Goal: Task Accomplishment & Management: Manage account settings

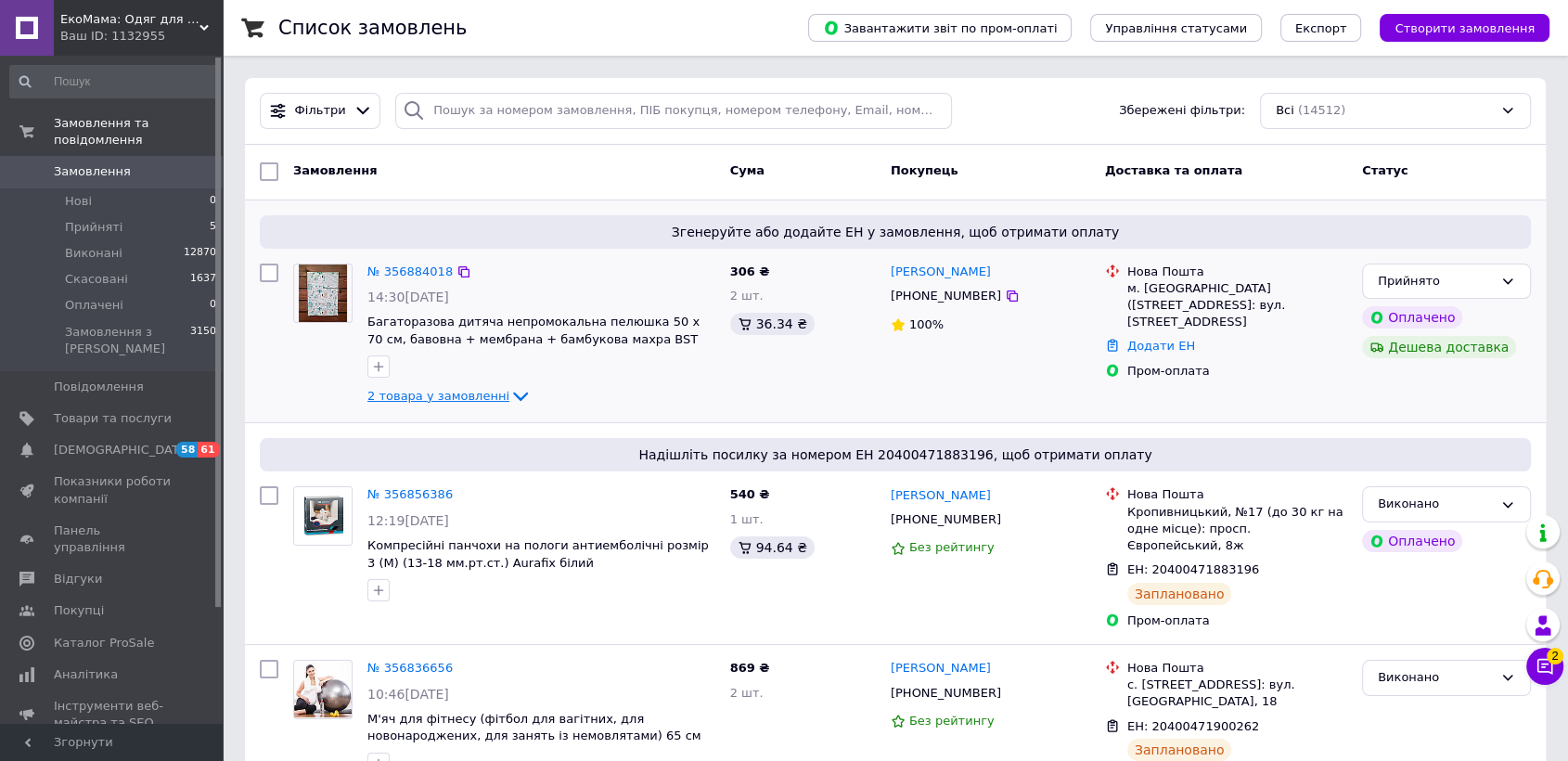
click at [463, 395] on span "2 товара у замовленні" at bounding box center [439, 396] width 142 height 14
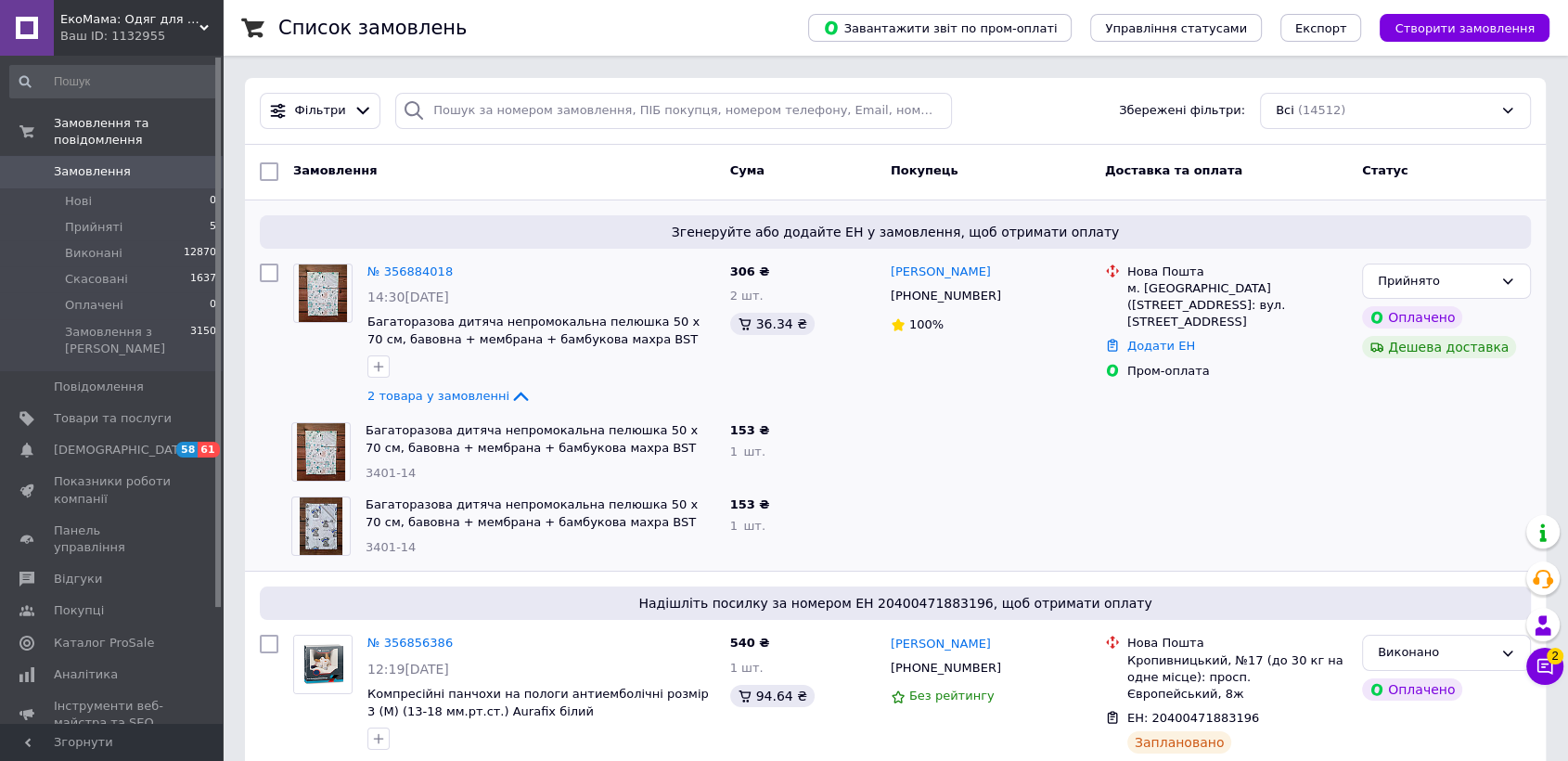
click at [319, 454] on img at bounding box center [320, 452] width 47 height 58
click at [403, 455] on link "Багаторазова дитяча непромокальна пелюшка 50 х 70 см, бавовна + мембрана + бамб…" at bounding box center [532, 447] width 332 height 48
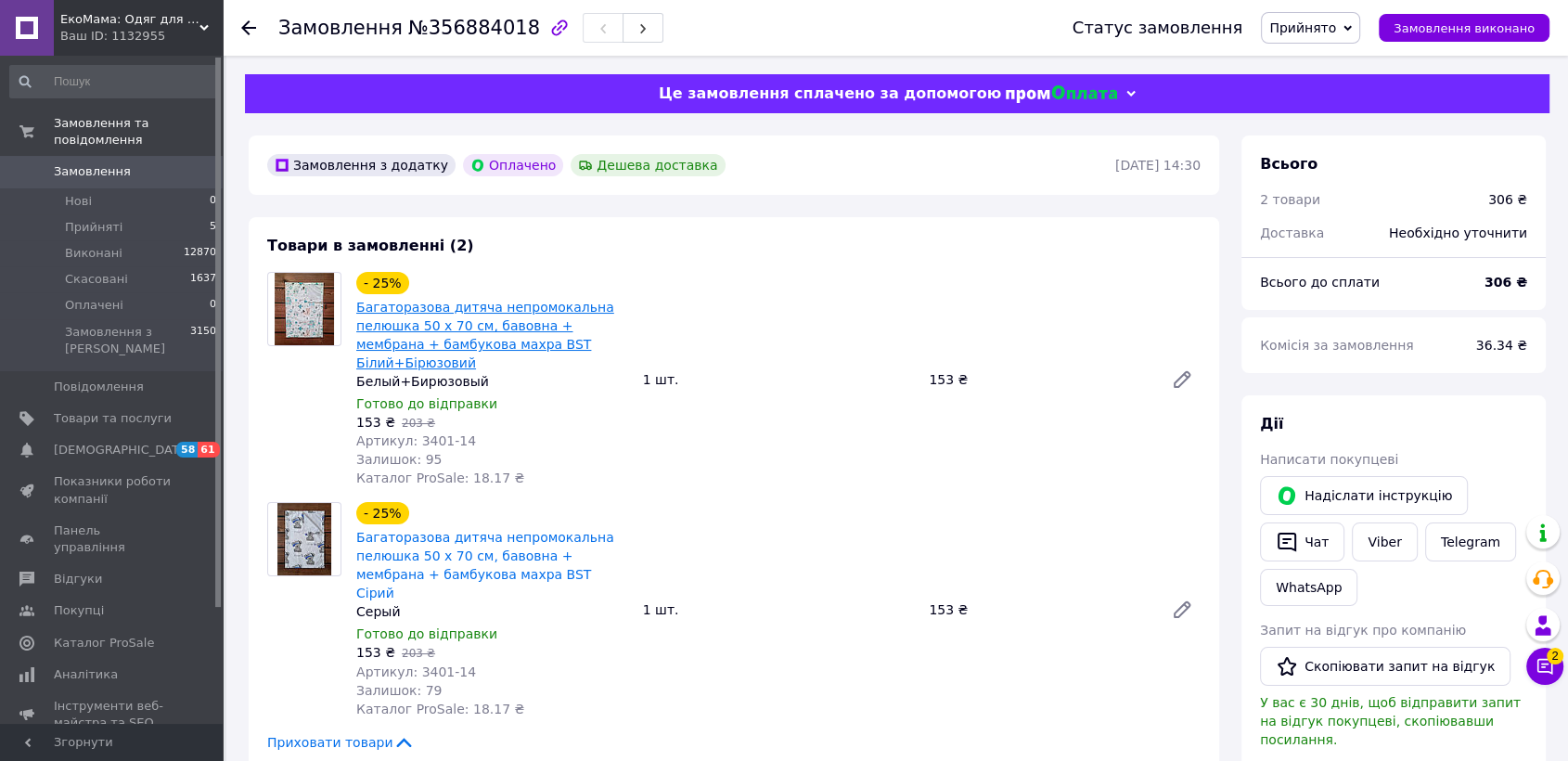
click at [386, 331] on link "Багаторазова дитяча непромокальна пелюшка 50 х 70 см, бавовна + мембрана + бамб…" at bounding box center [485, 335] width 258 height 71
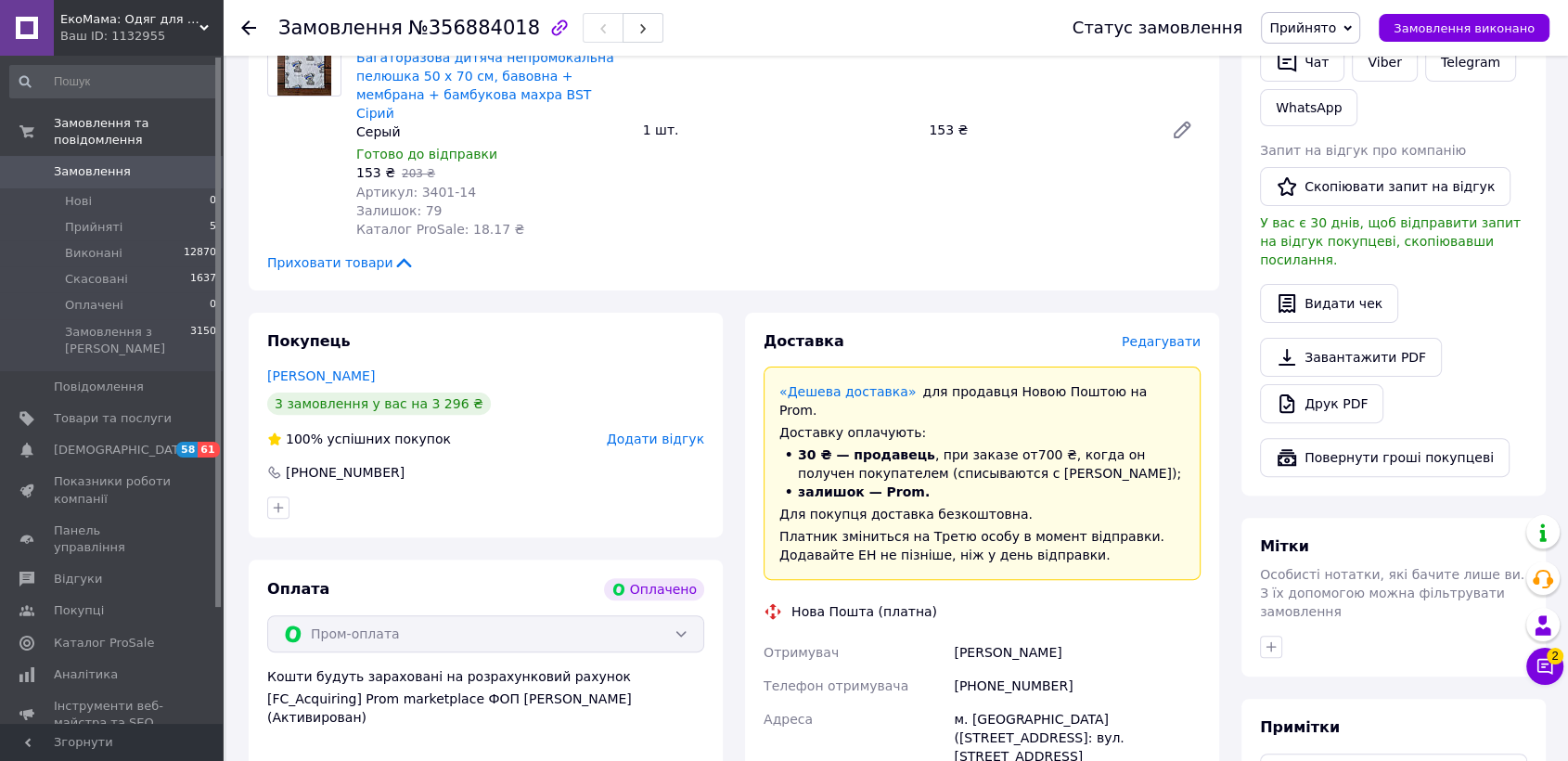
scroll to position [515, 0]
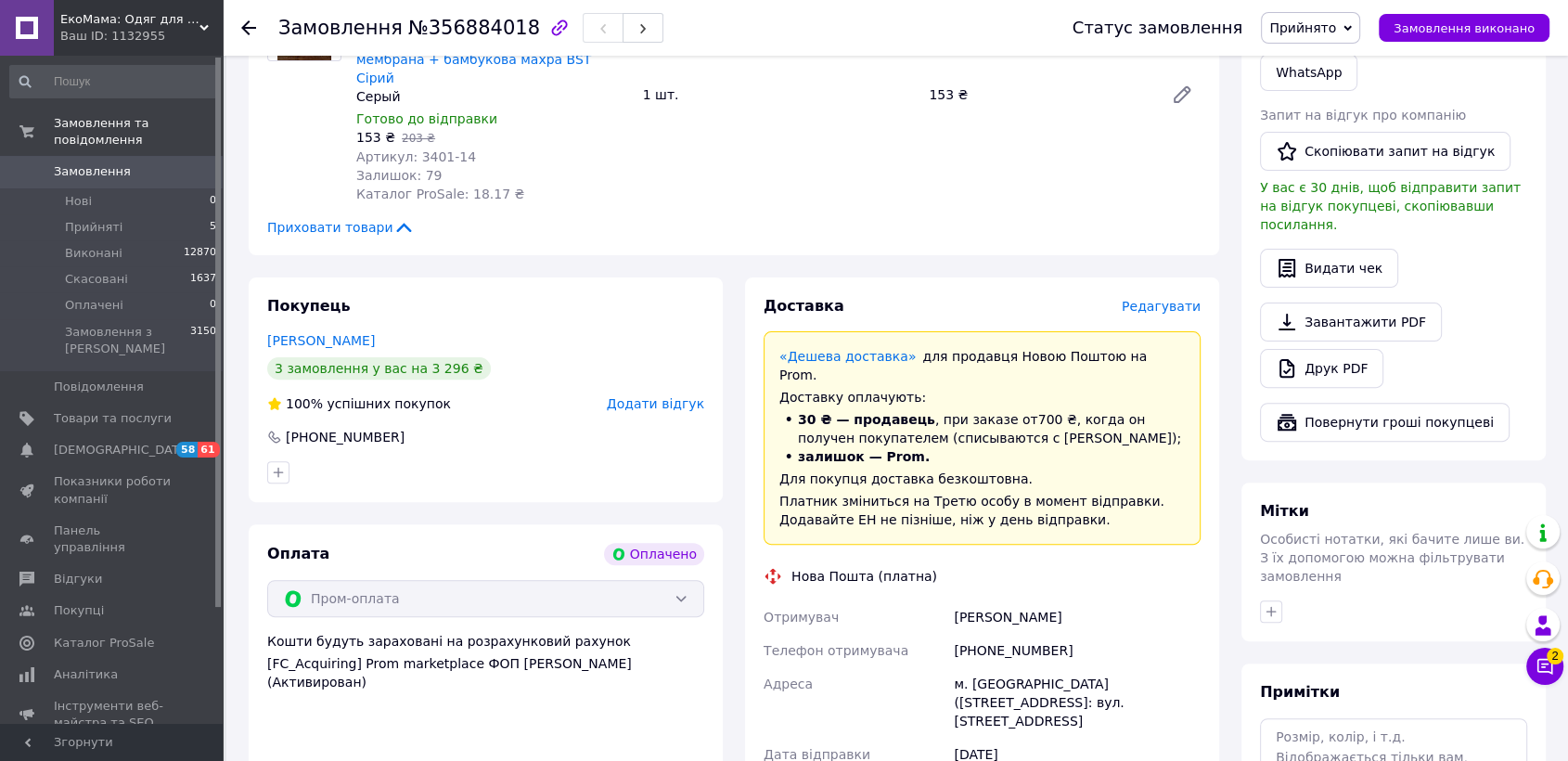
click at [997, 634] on div "[PHONE_NUMBER]" at bounding box center [1077, 650] width 254 height 33
copy div "380664809567"
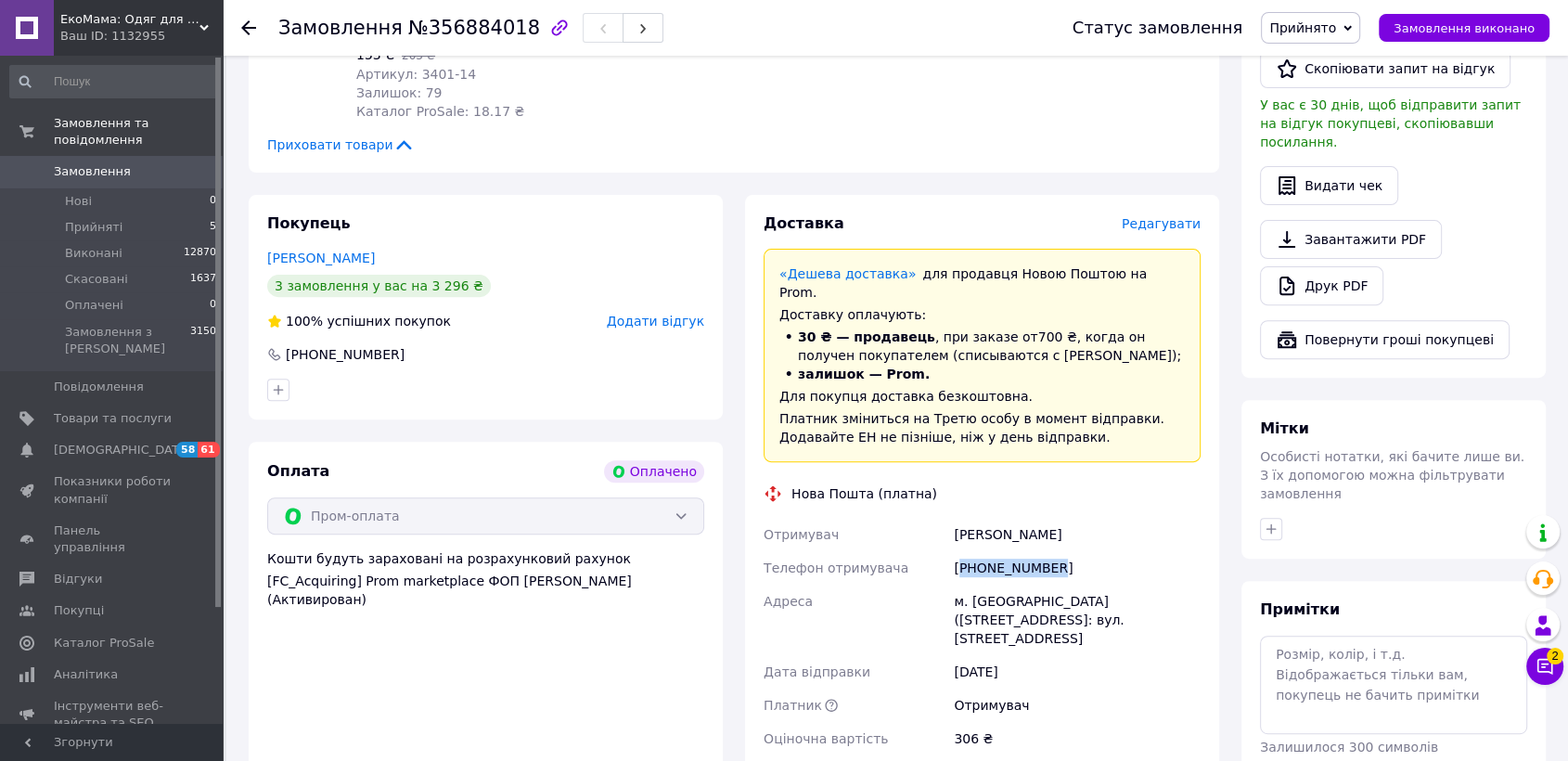
scroll to position [721, 0]
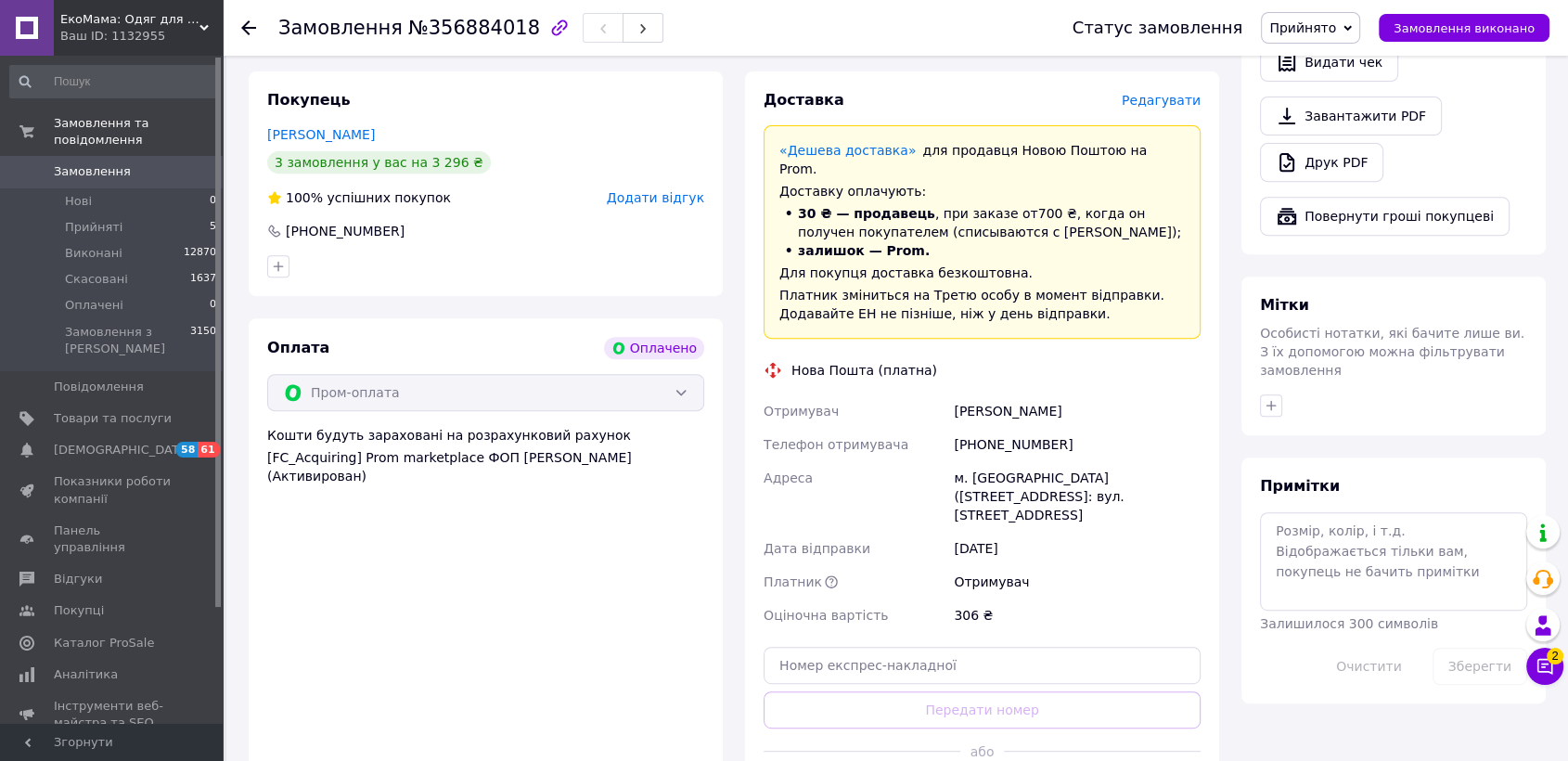
click at [1089, 532] on div "[DATE]" at bounding box center [1077, 548] width 254 height 33
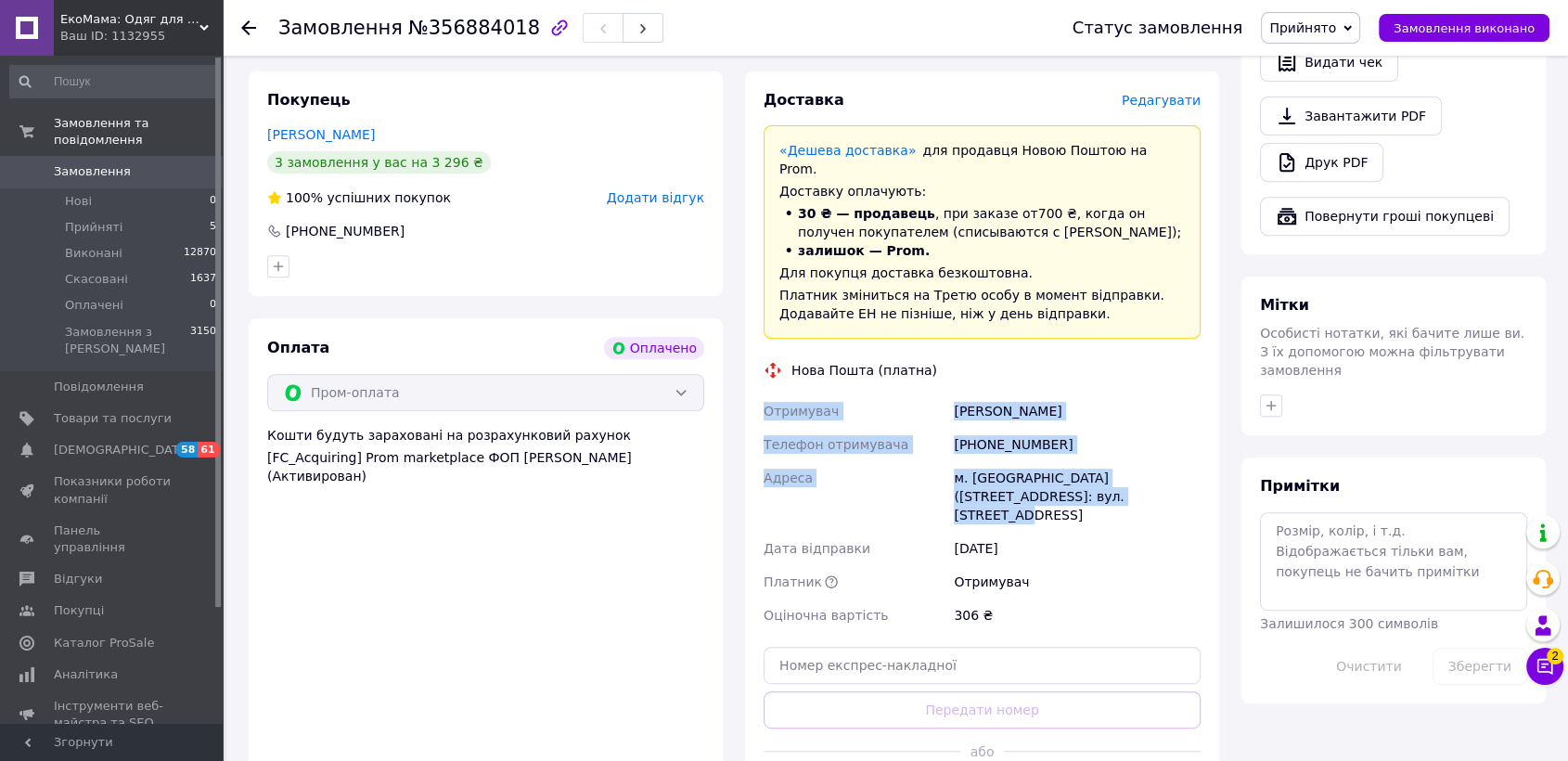
drag, startPoint x: 1076, startPoint y: 442, endPoint x: 757, endPoint y: 352, distance: 331.5
click at [757, 352] on div "Доставка Редагувати «Дешева доставка»   для продавця Новою Поштою на Prom. Дост…" at bounding box center [981, 450] width 474 height 759
copy div "Отримувач Вільхова Анастасія Телефон отримувача +380664809567 Адреса м. Золочів…"
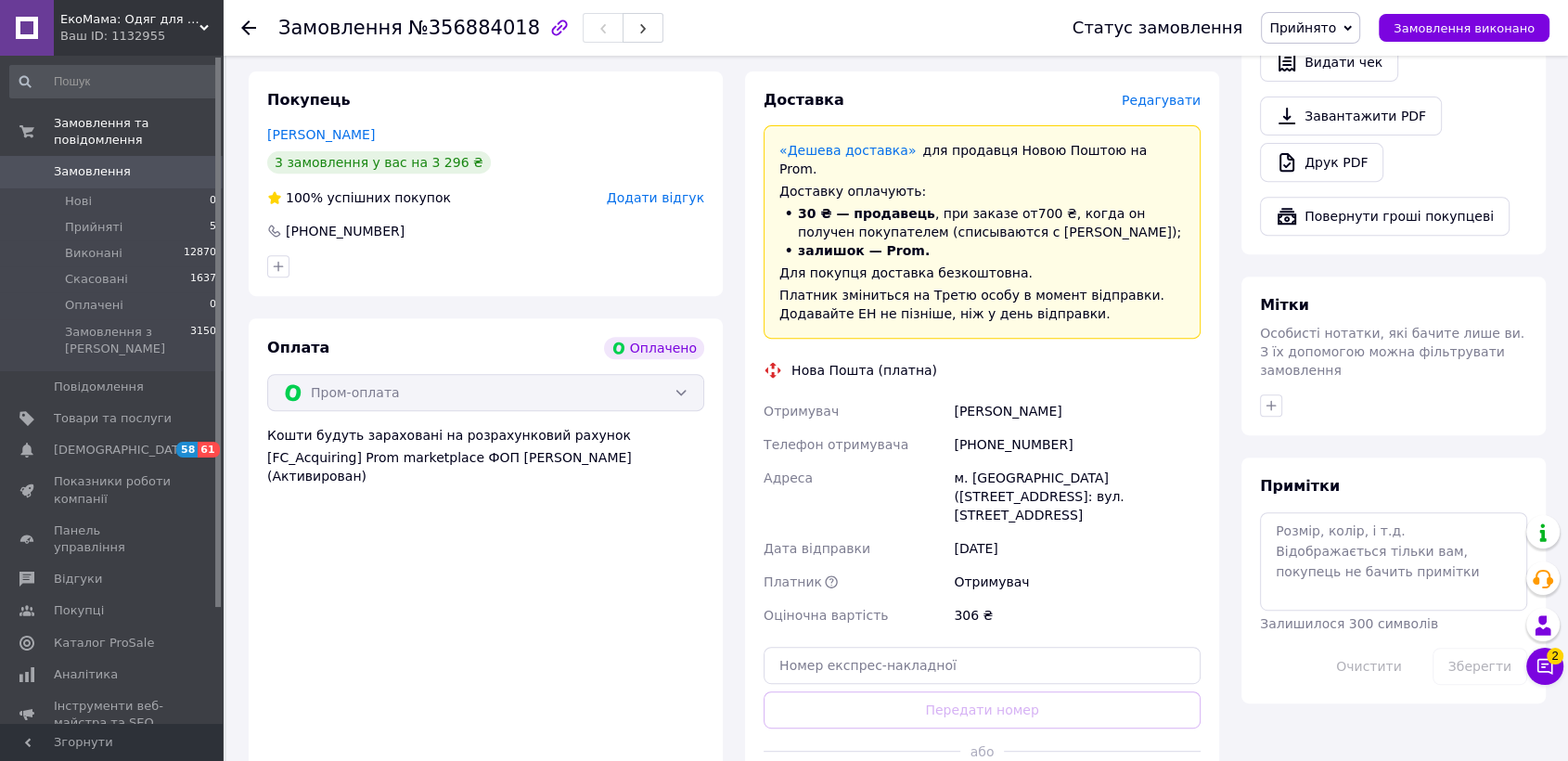
click at [722, 562] on div "Оплата Оплачено Пром-оплата Кошти будуть зараховані на розрахунковий рахунок [F…" at bounding box center [486, 573] width 474 height 511
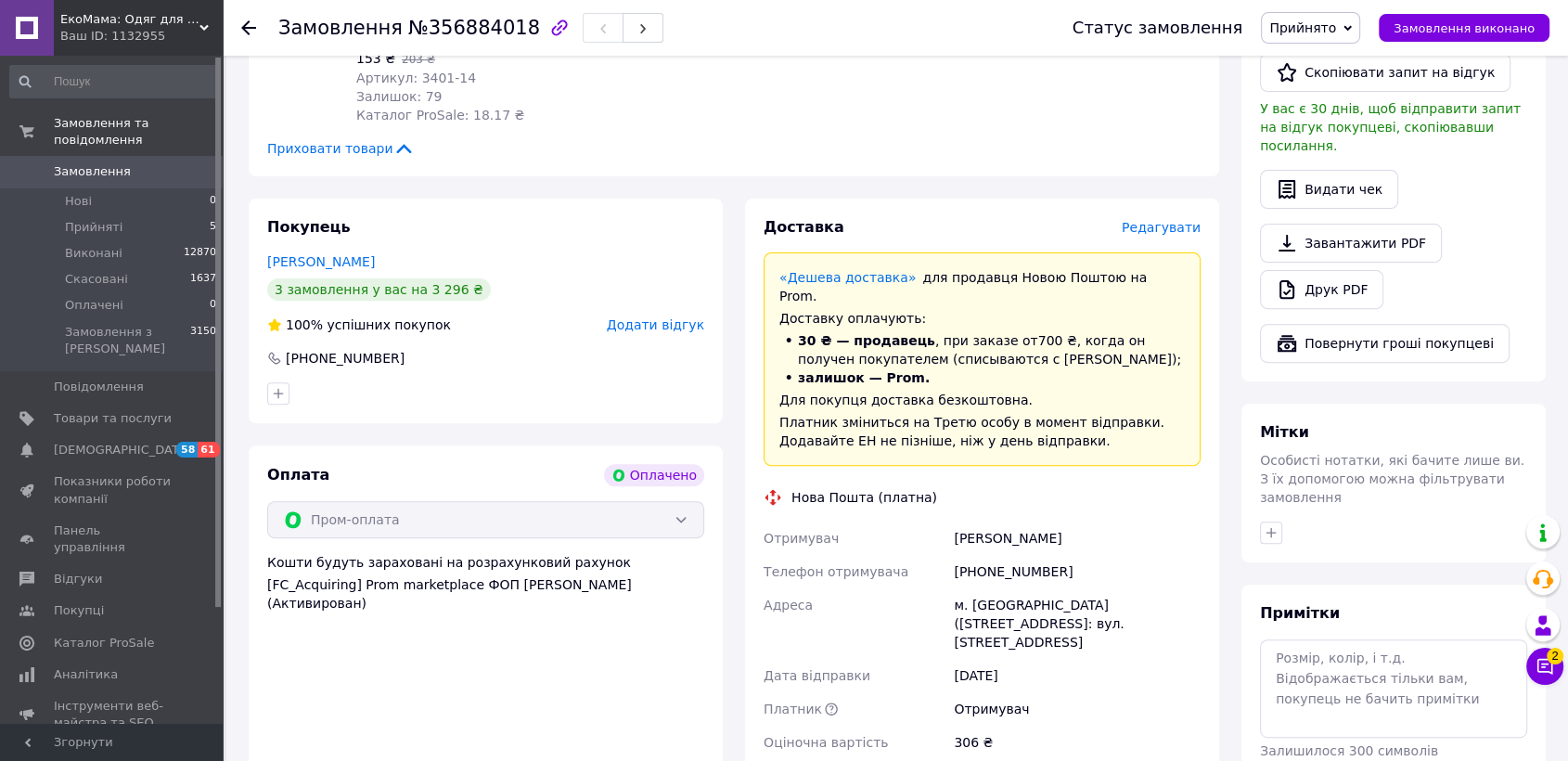
scroll to position [309, 0]
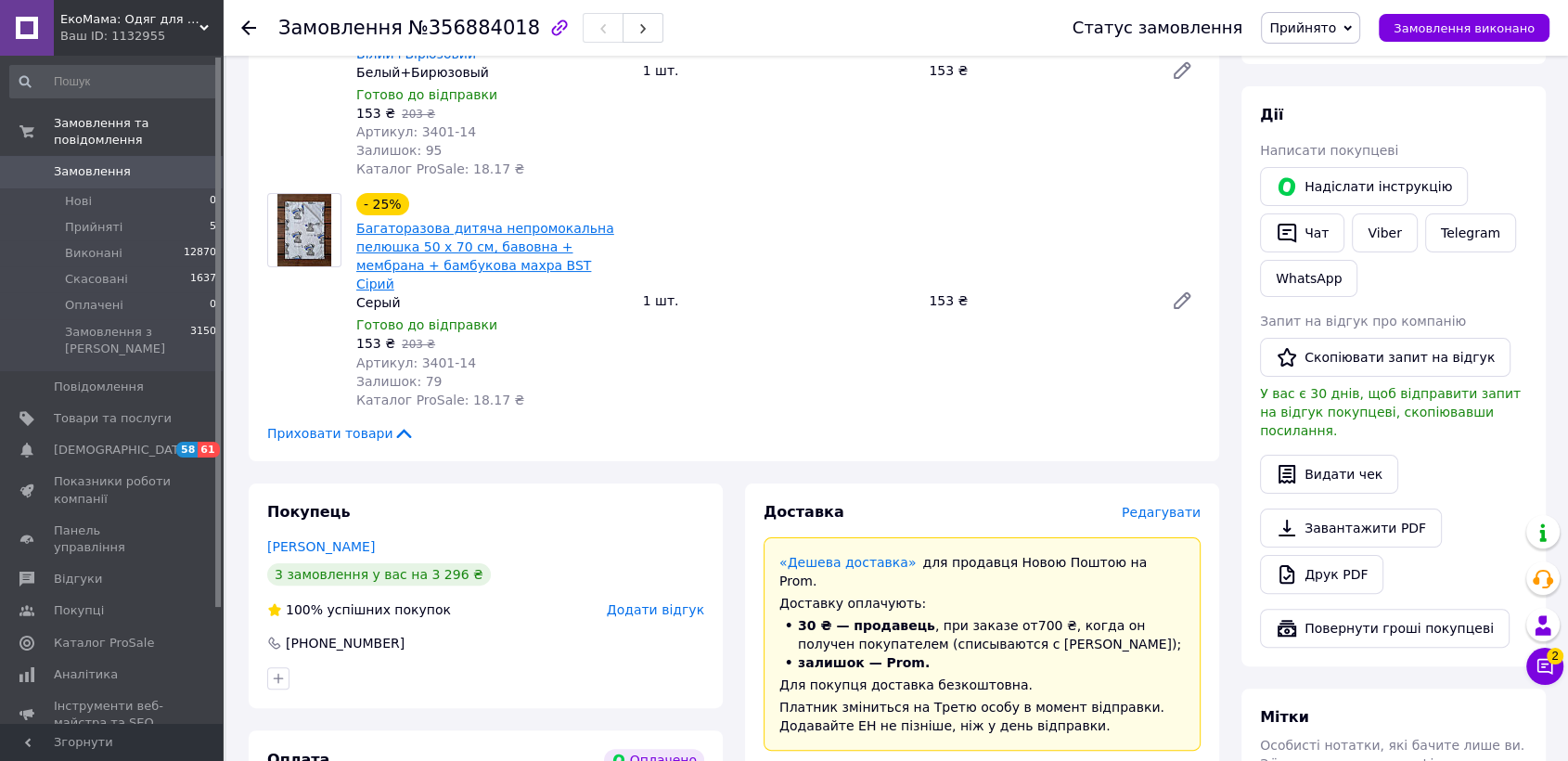
click at [382, 221] on link "Багаторазова дитяча непромокальна пелюшка 50 х 70 см, бавовна + мембрана + бамб…" at bounding box center [485, 256] width 258 height 71
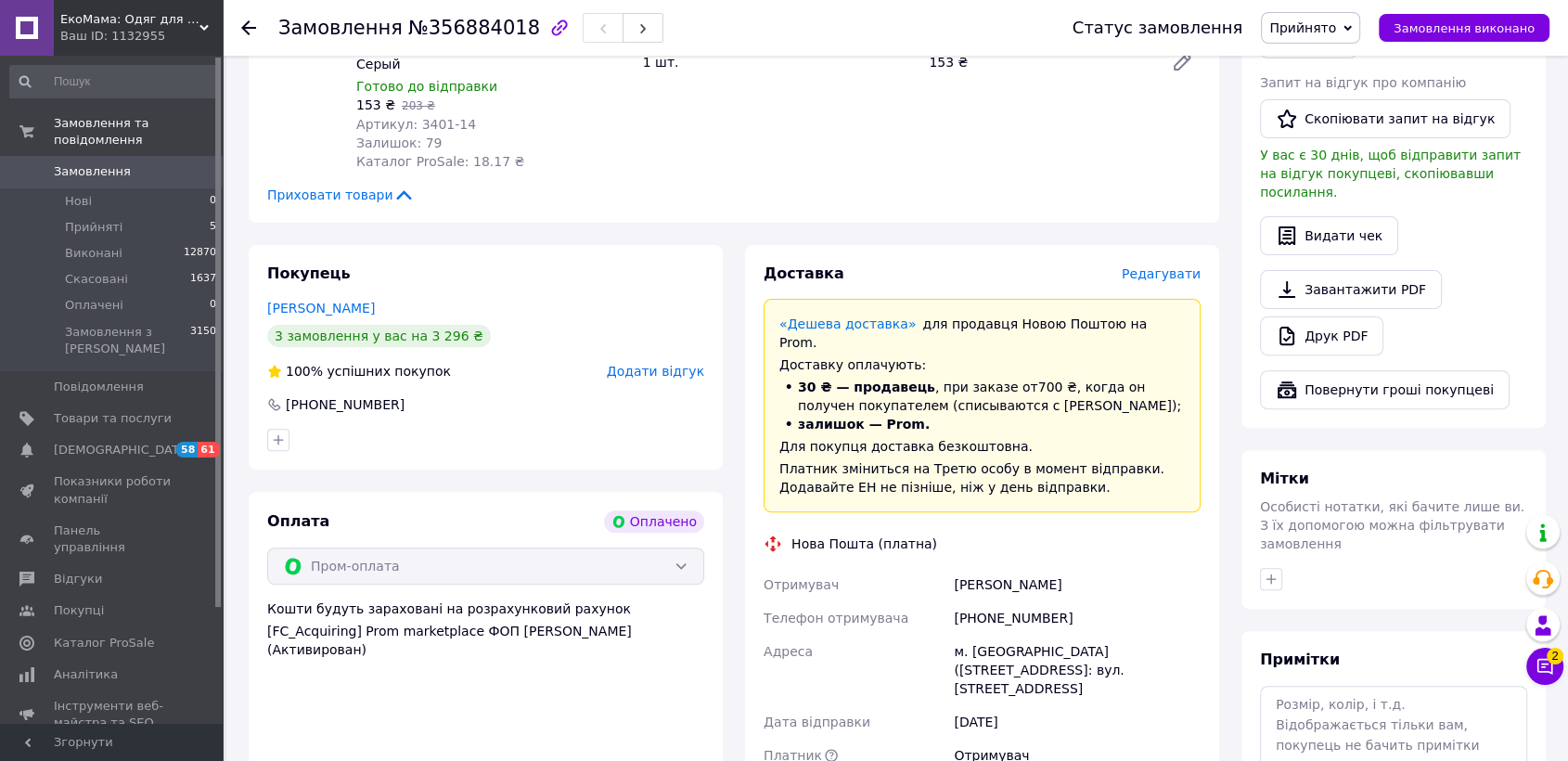
scroll to position [824, 0]
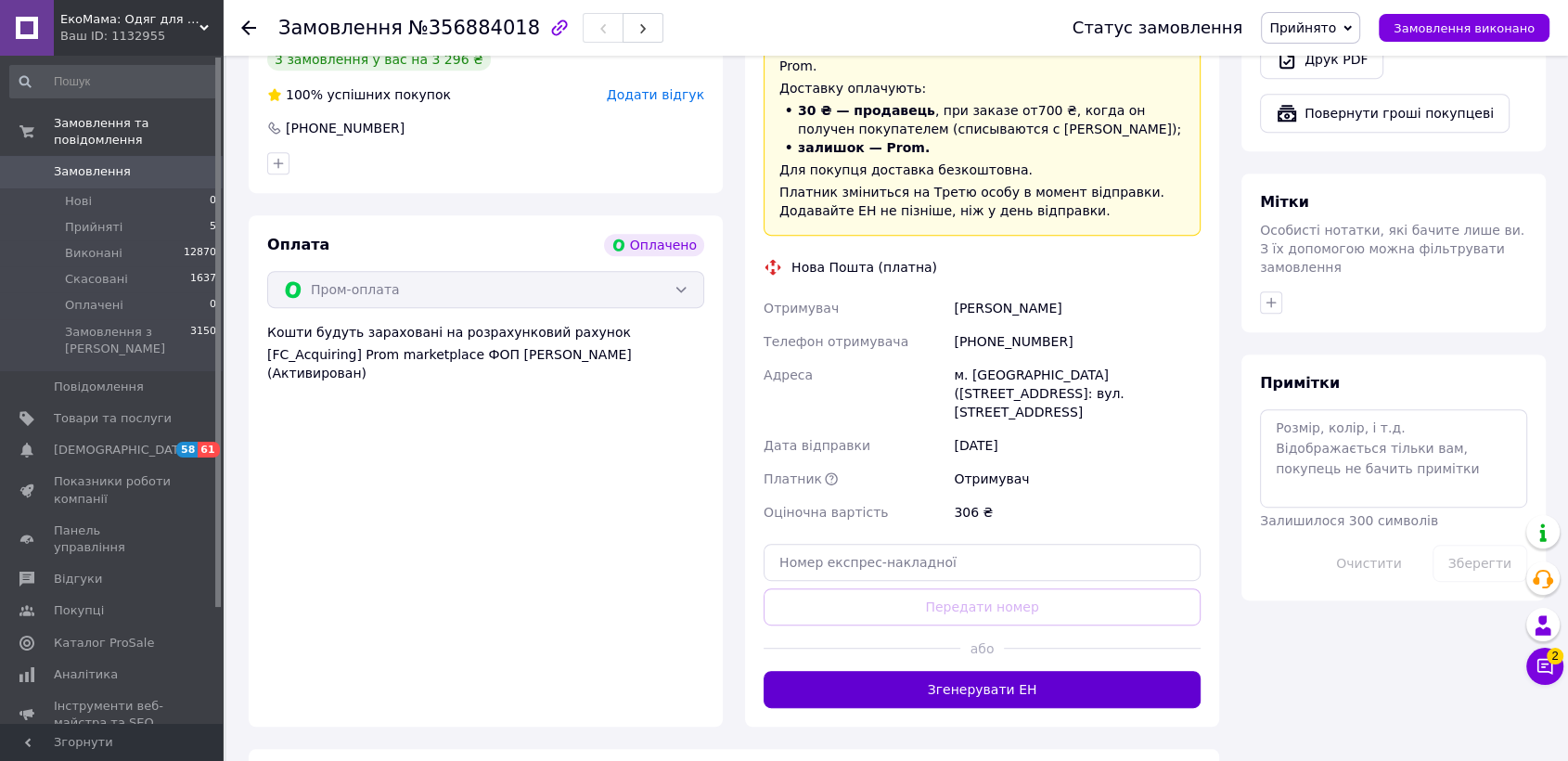
click at [966, 671] on button "Згенерувати ЕН" at bounding box center [981, 689] width 437 height 37
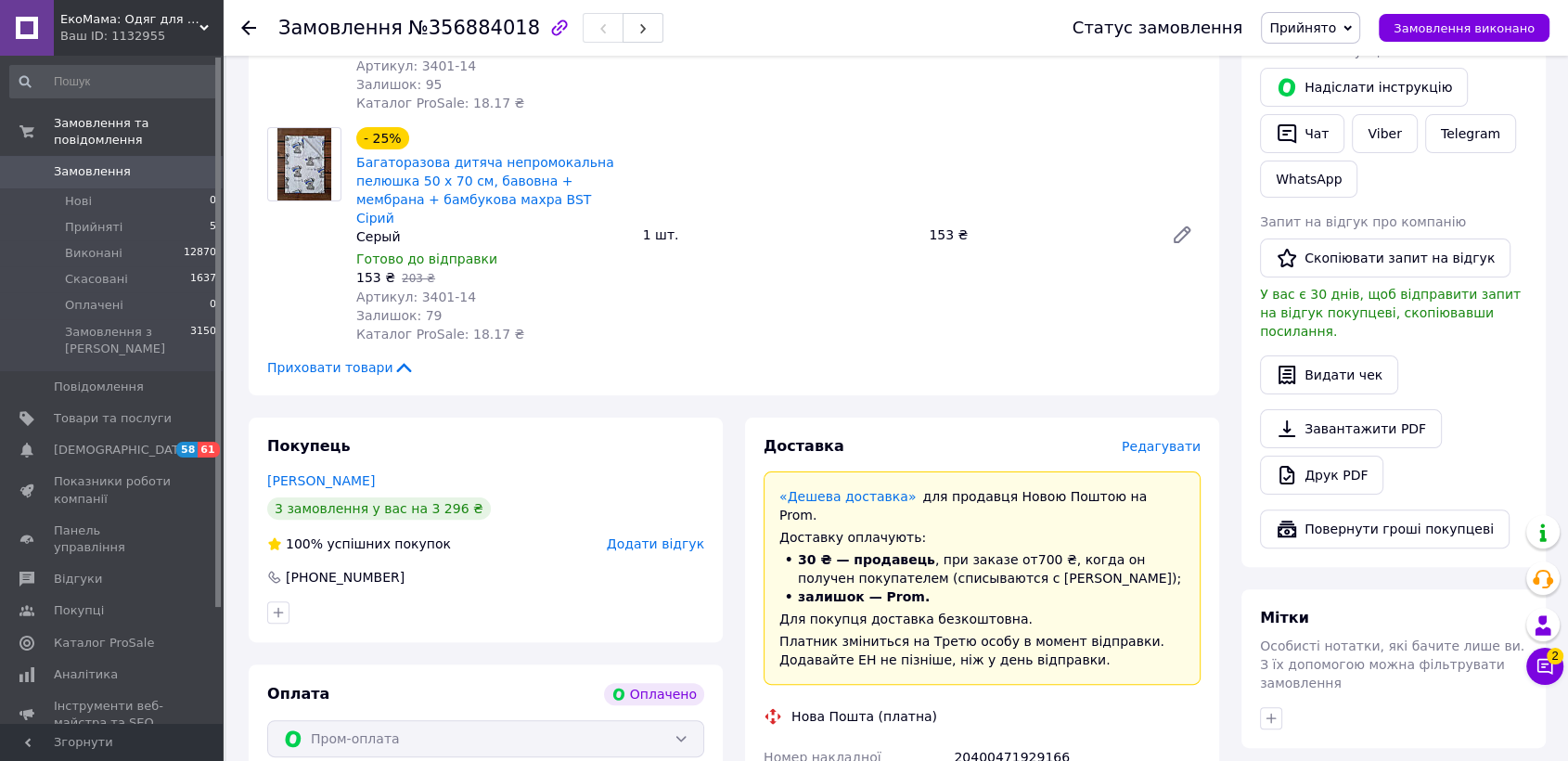
scroll to position [103, 0]
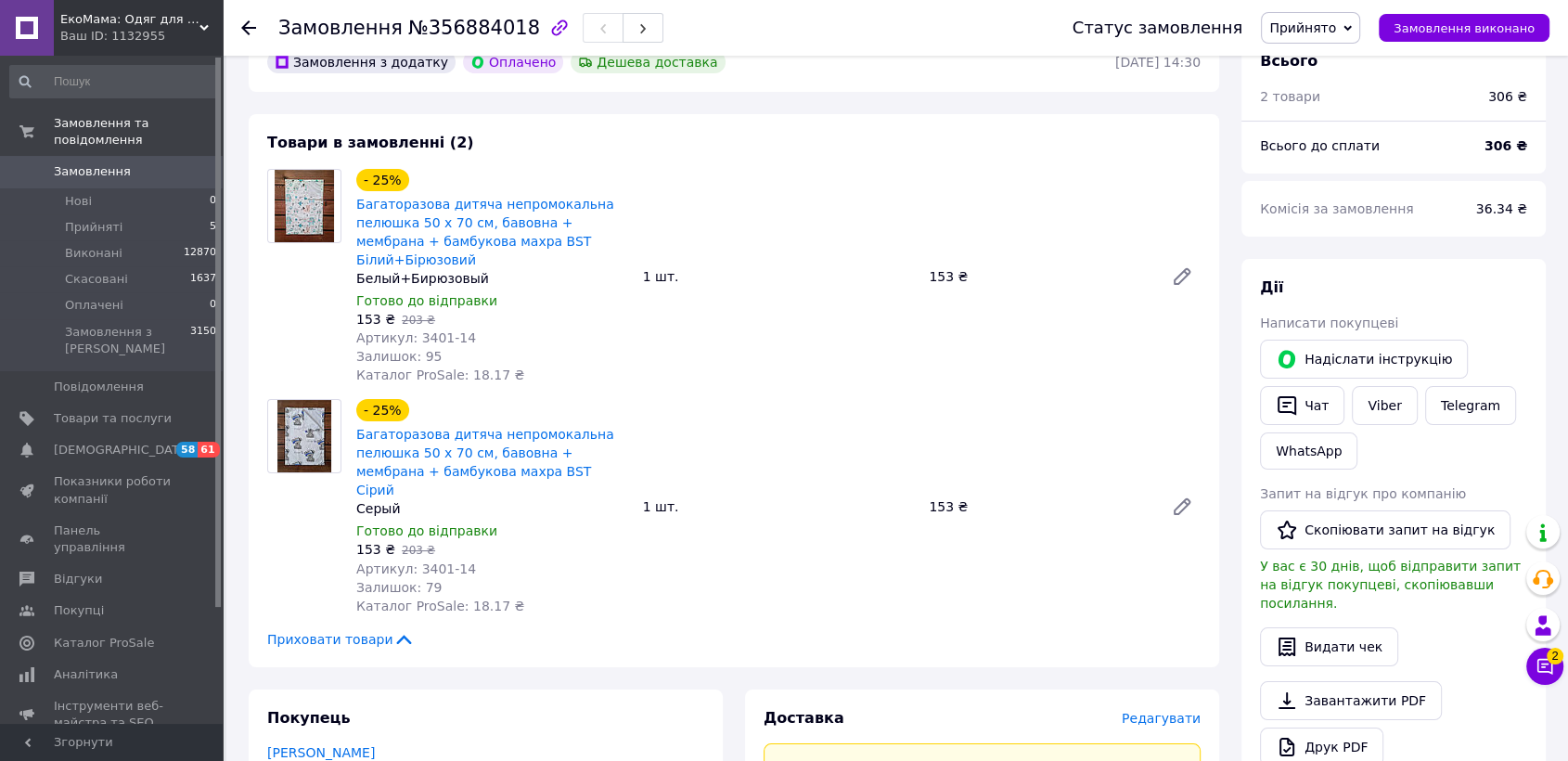
click at [453, 21] on span "№356884018" at bounding box center [474, 28] width 132 height 22
copy span "356884018"
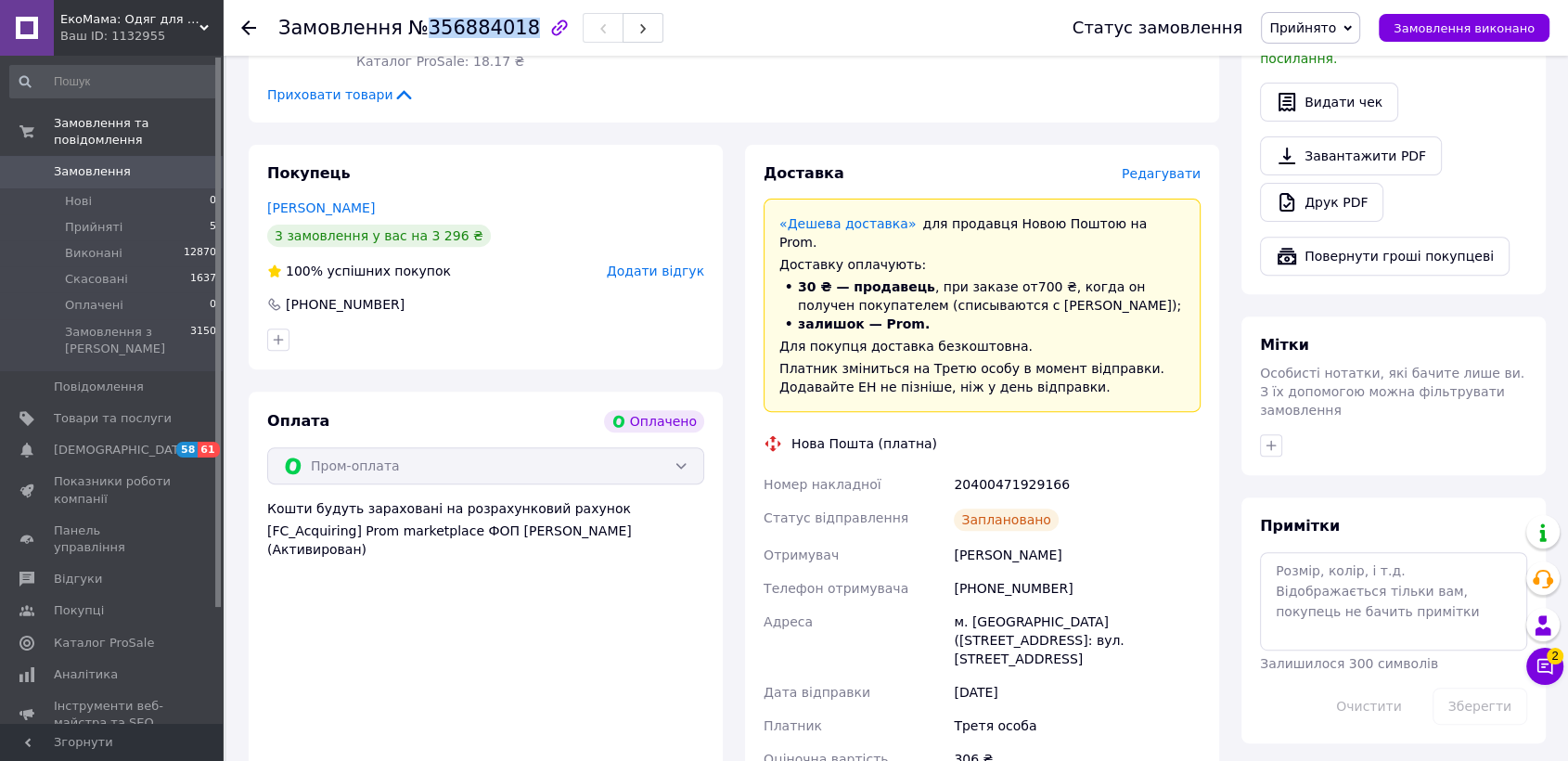
scroll to position [928, 0]
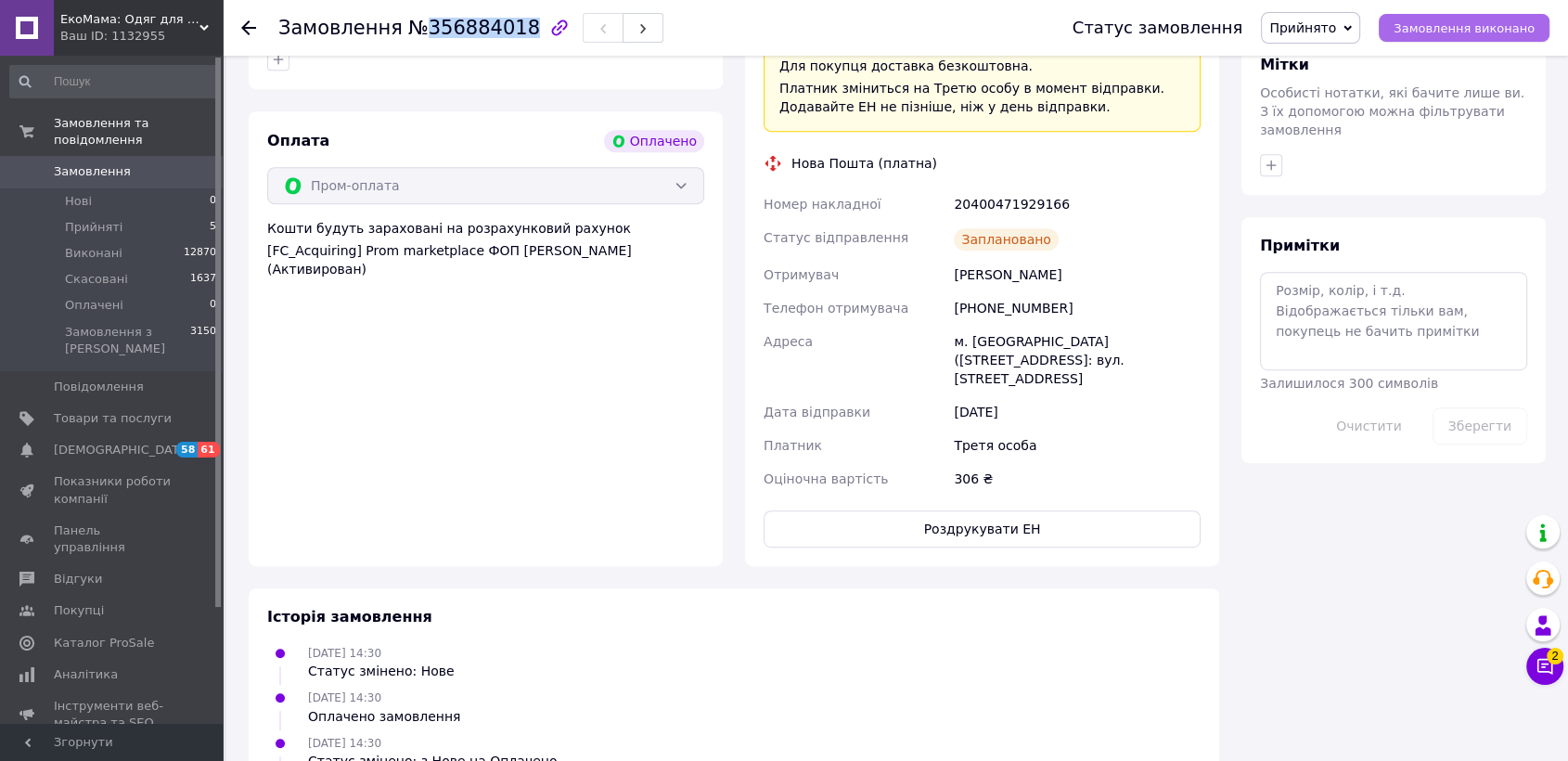
click at [1471, 26] on span "Замовлення виконано" at bounding box center [1463, 28] width 141 height 14
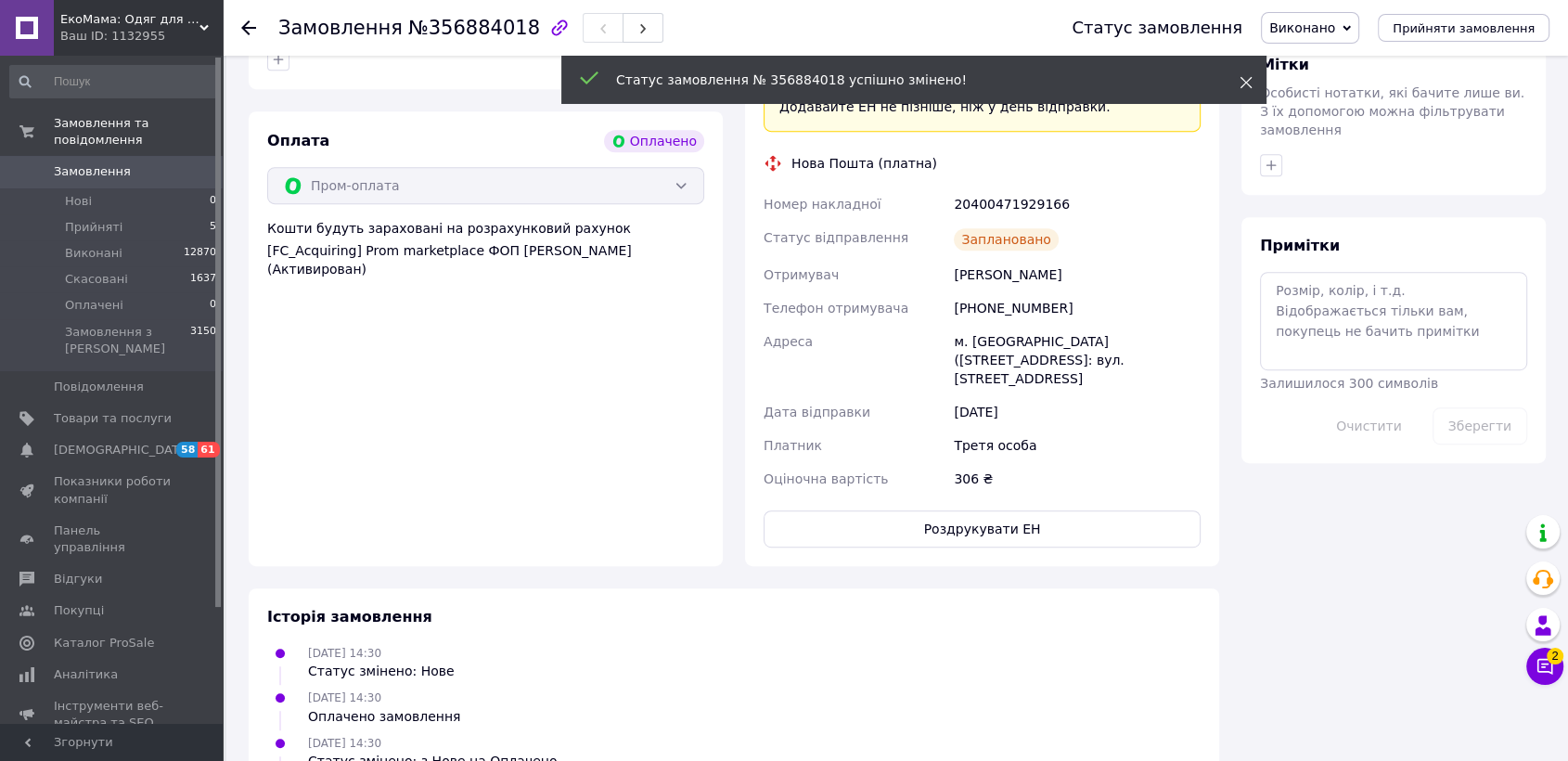
click at [1244, 82] on icon at bounding box center [1245, 82] width 13 height 13
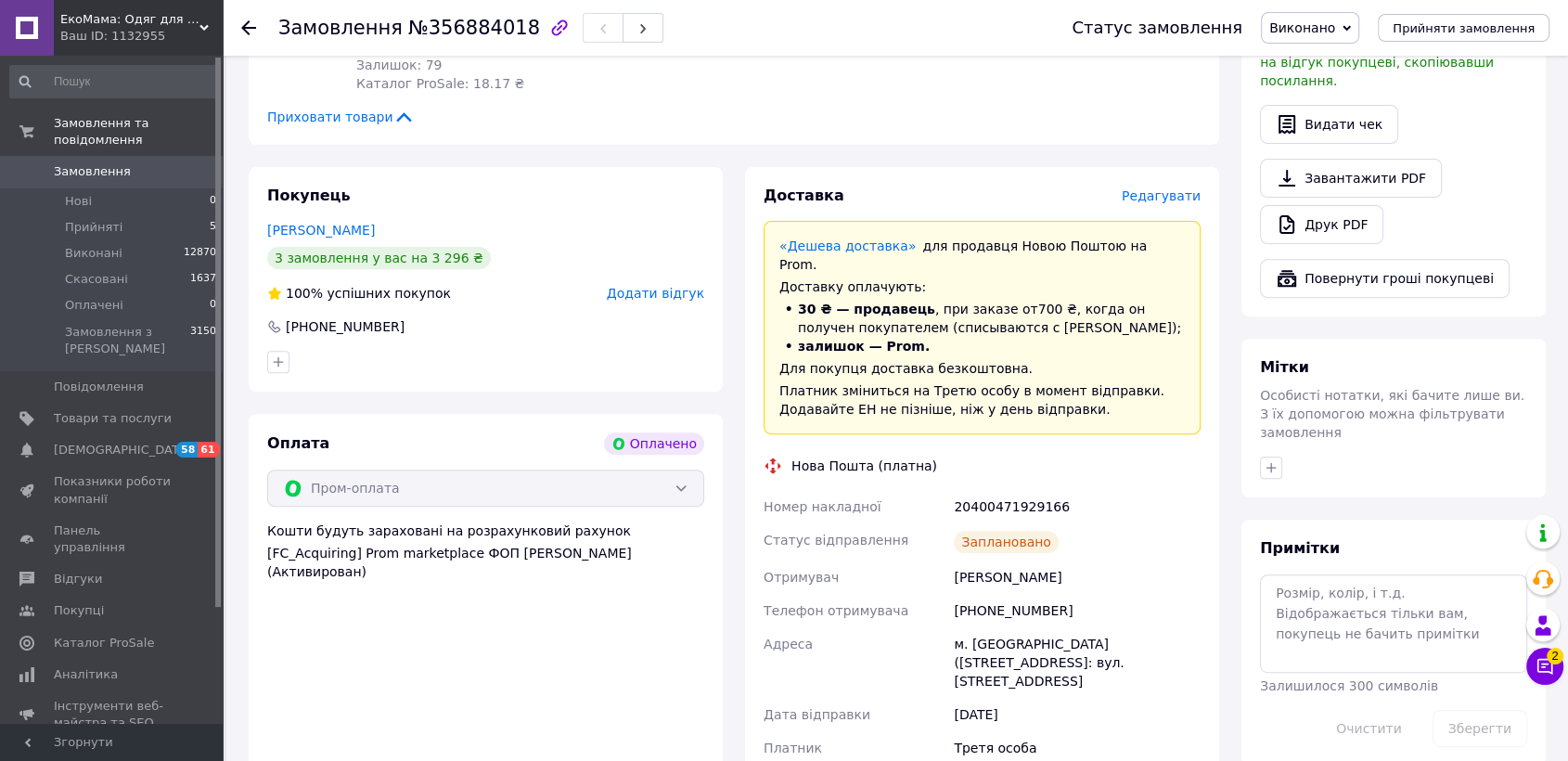
scroll to position [515, 0]
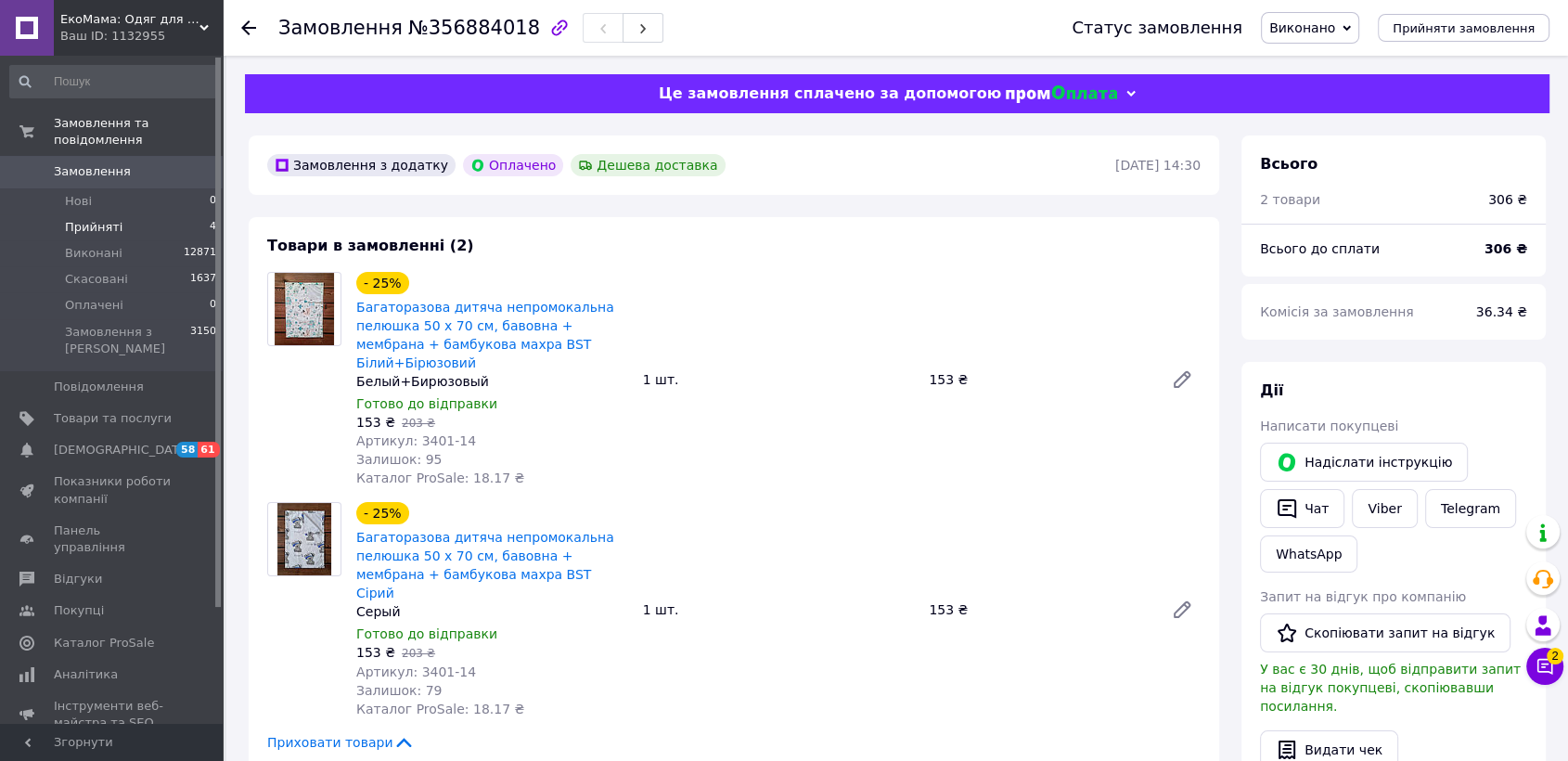
click at [113, 214] on li "Прийняті 4" at bounding box center [113, 227] width 227 height 26
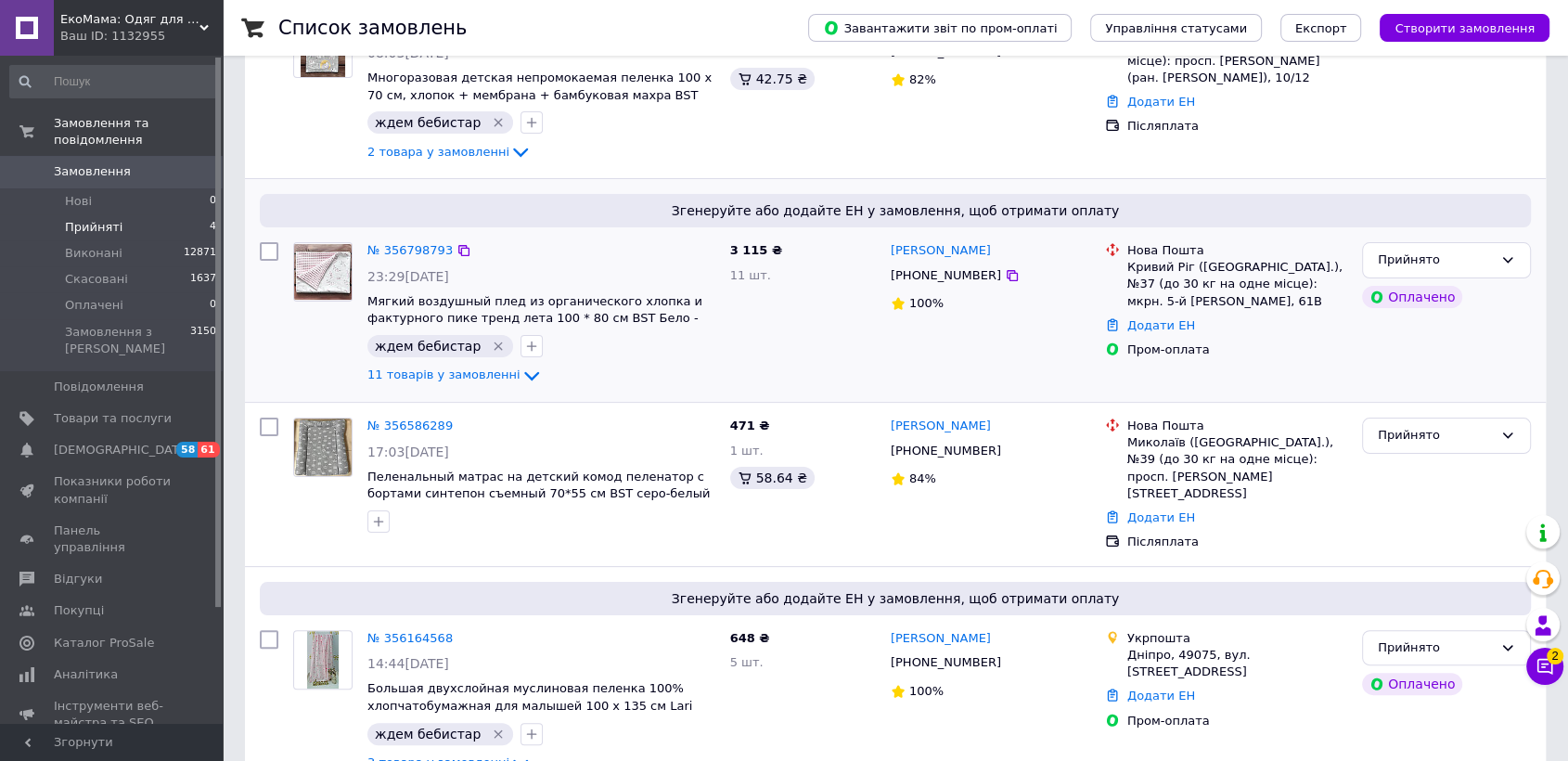
scroll to position [295, 0]
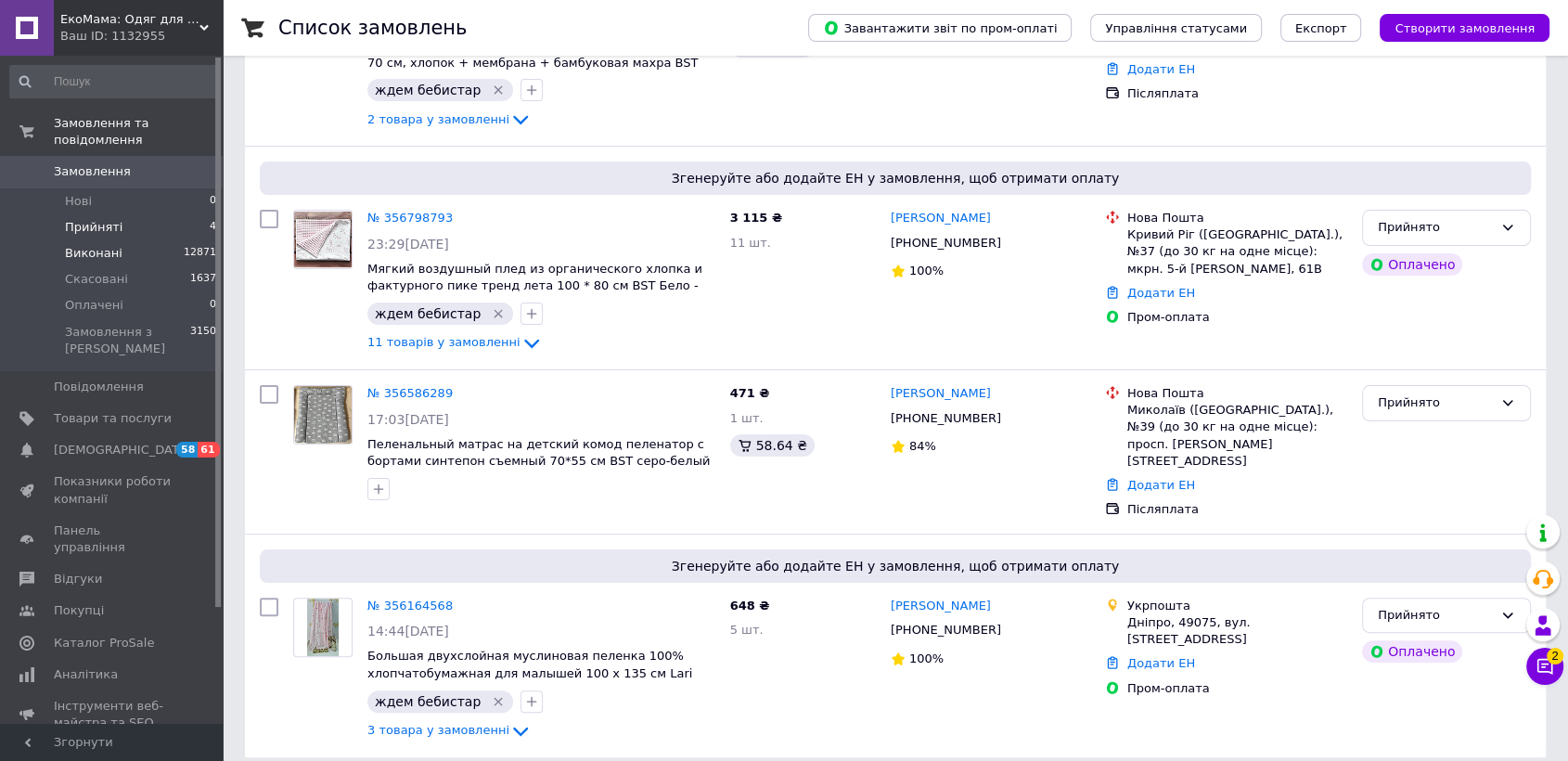
click at [109, 245] on span "Виконані" at bounding box center [94, 253] width 58 height 17
